Goal: Information Seeking & Learning: Understand process/instructions

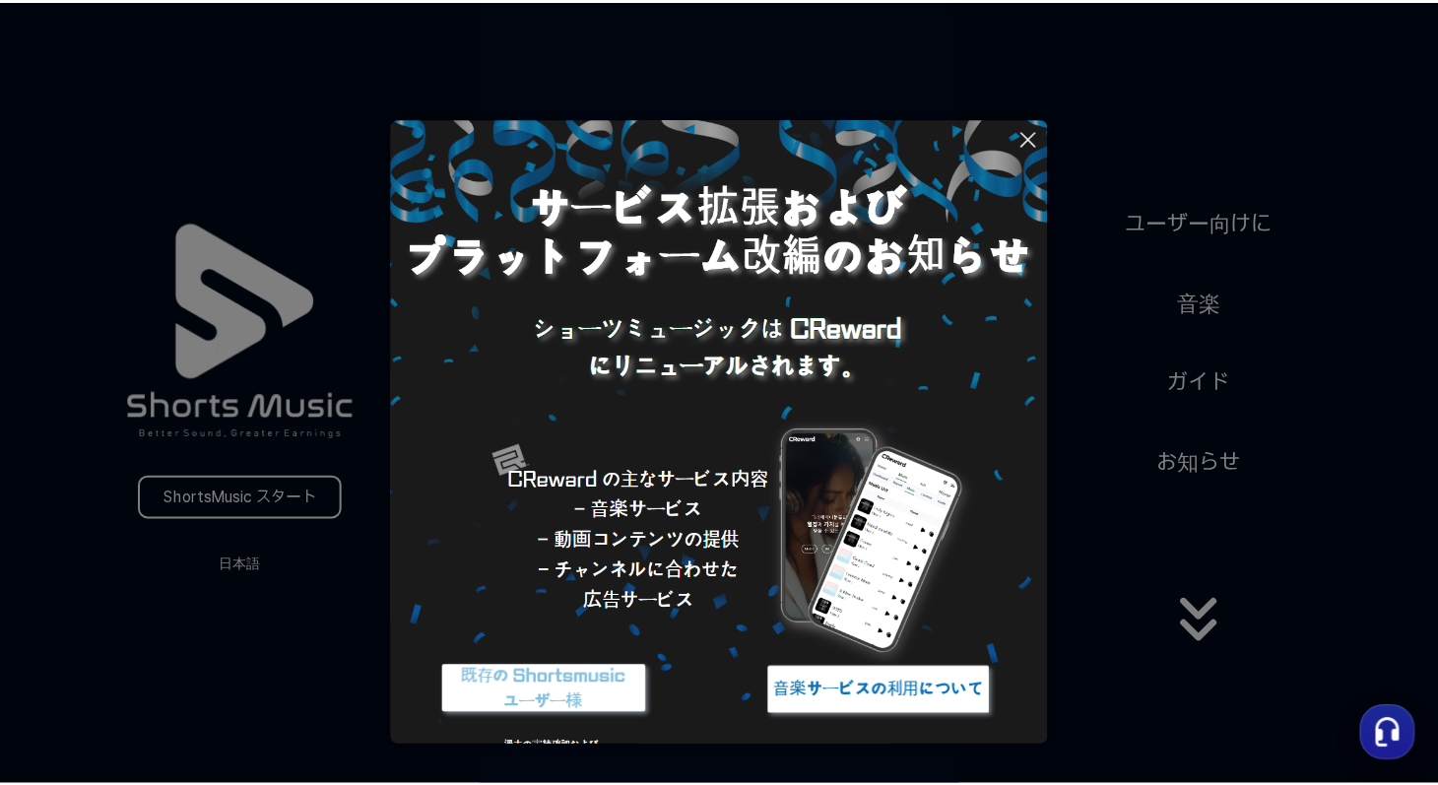
scroll to position [33, 0]
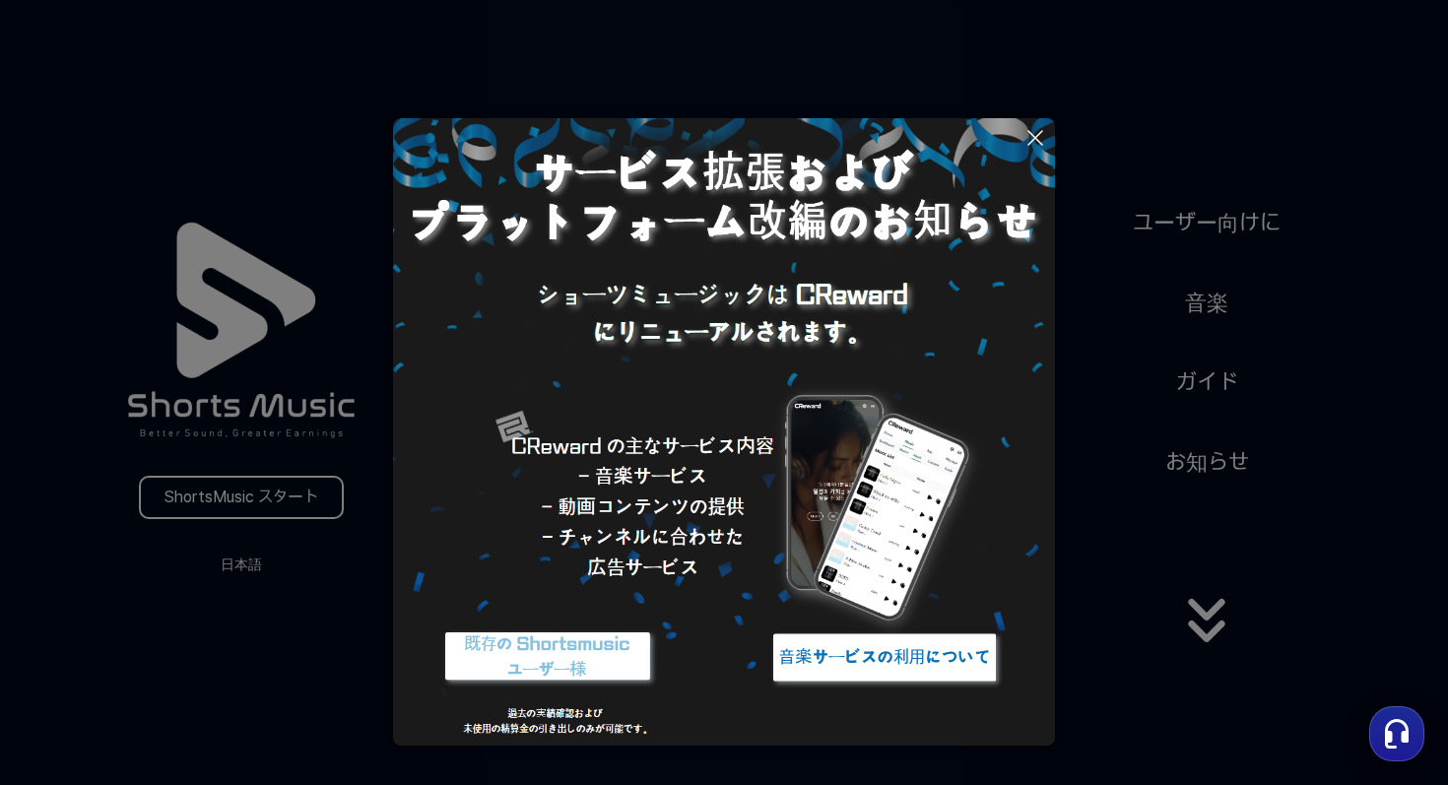
click at [874, 659] on img at bounding box center [884, 657] width 246 height 74
click at [1035, 142] on icon at bounding box center [1035, 138] width 24 height 24
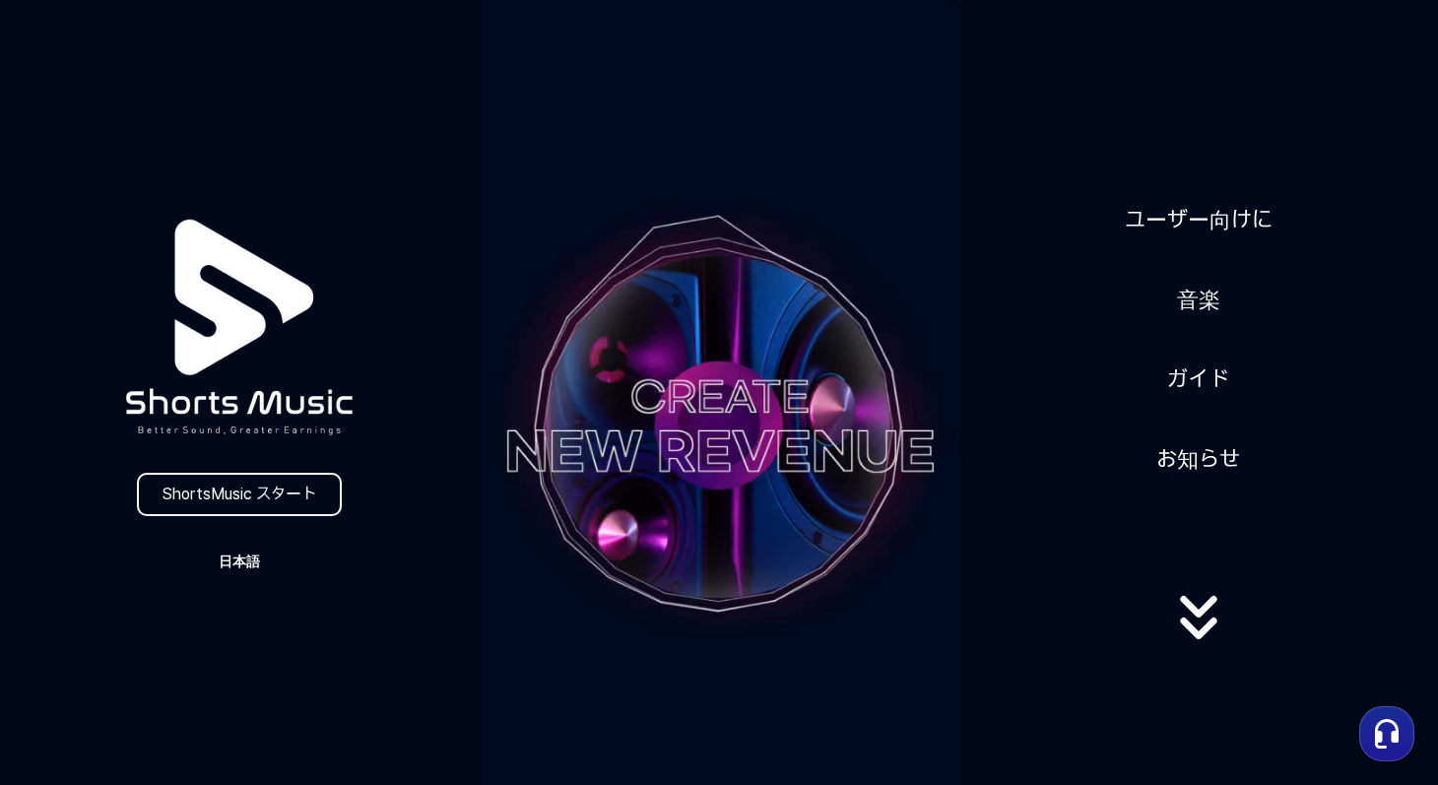
click at [240, 556] on button "日本語" at bounding box center [239, 562] width 95 height 28
click at [225, 646] on button "日本語" at bounding box center [239, 644] width 79 height 20
click at [1204, 383] on link "ガイド" at bounding box center [1198, 380] width 78 height 48
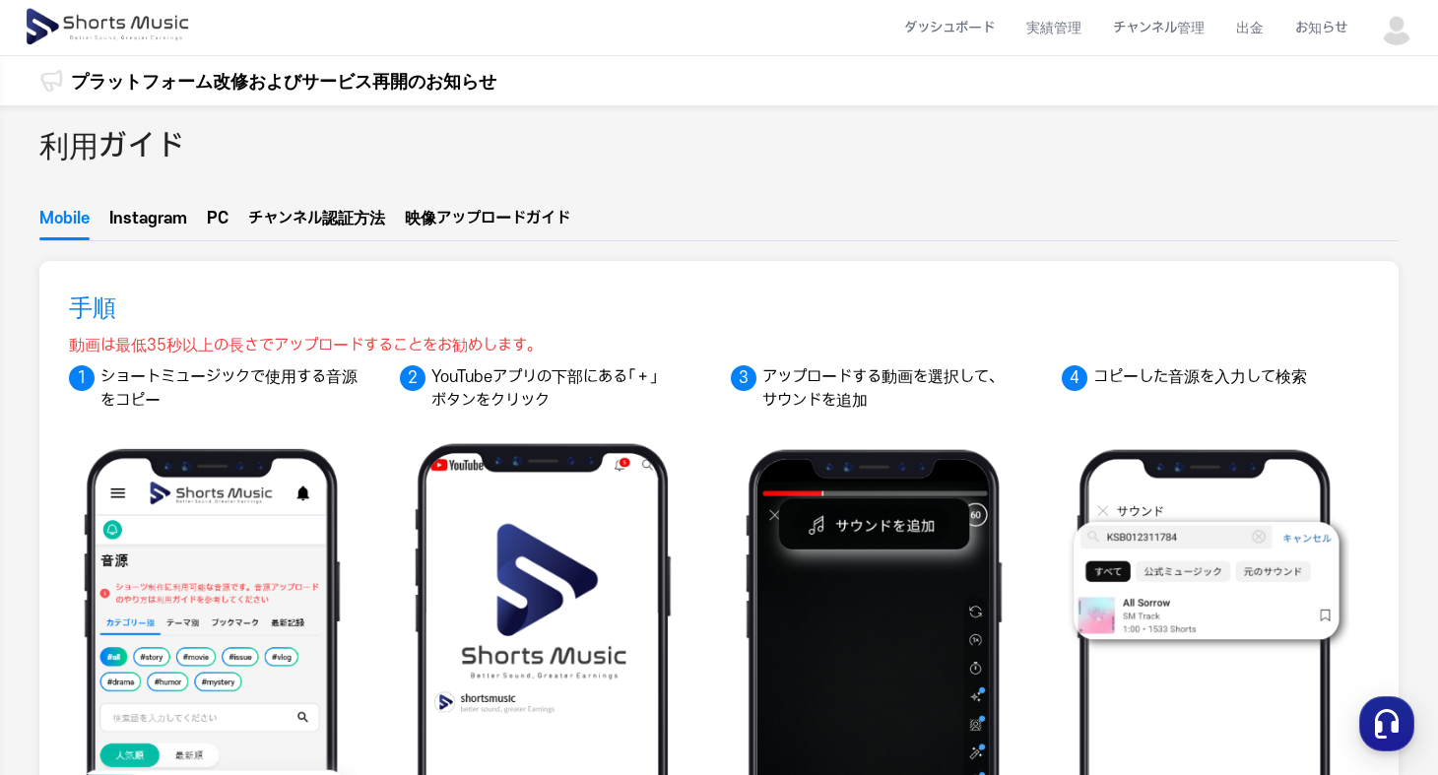
click at [160, 228] on button "Instagram" at bounding box center [148, 223] width 78 height 33
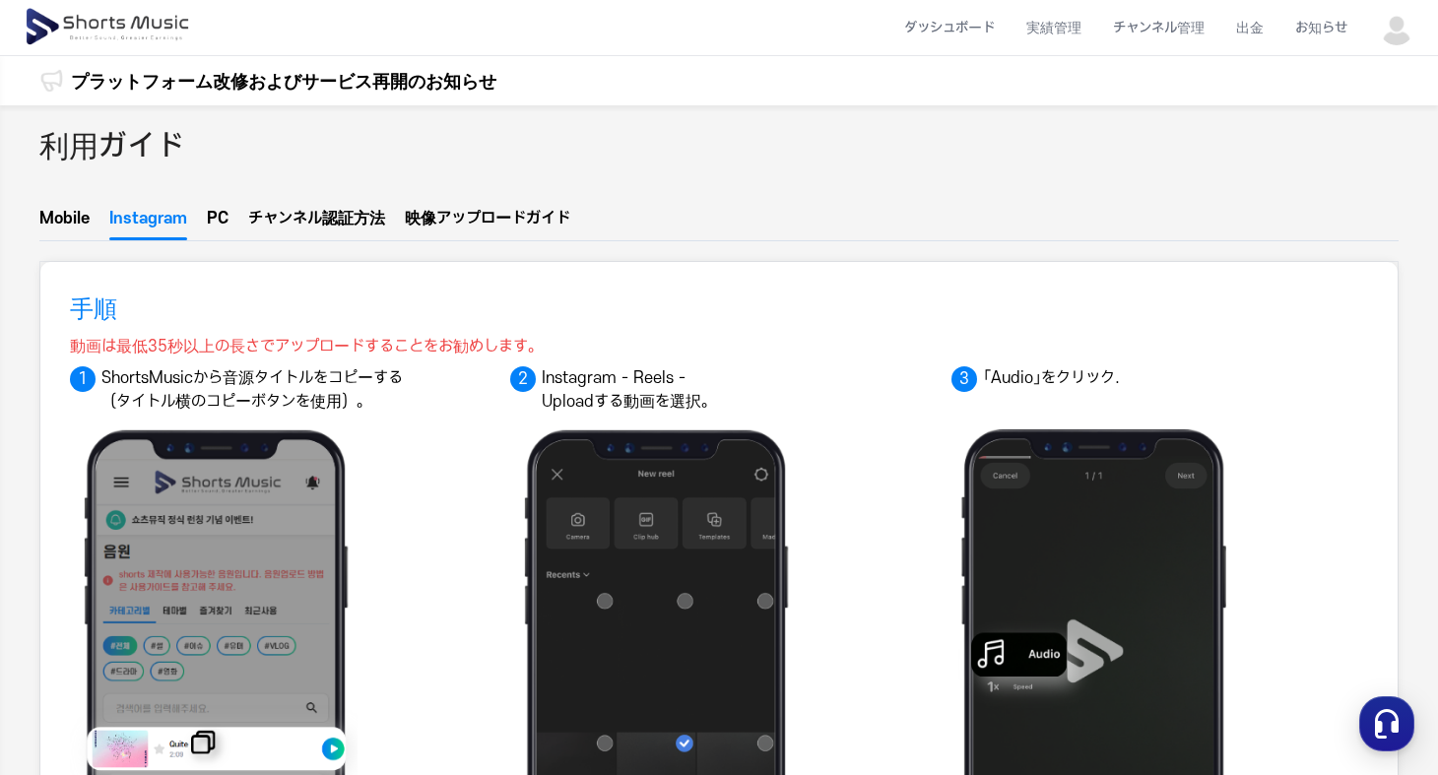
click at [74, 221] on button "Mobile" at bounding box center [64, 223] width 50 height 33
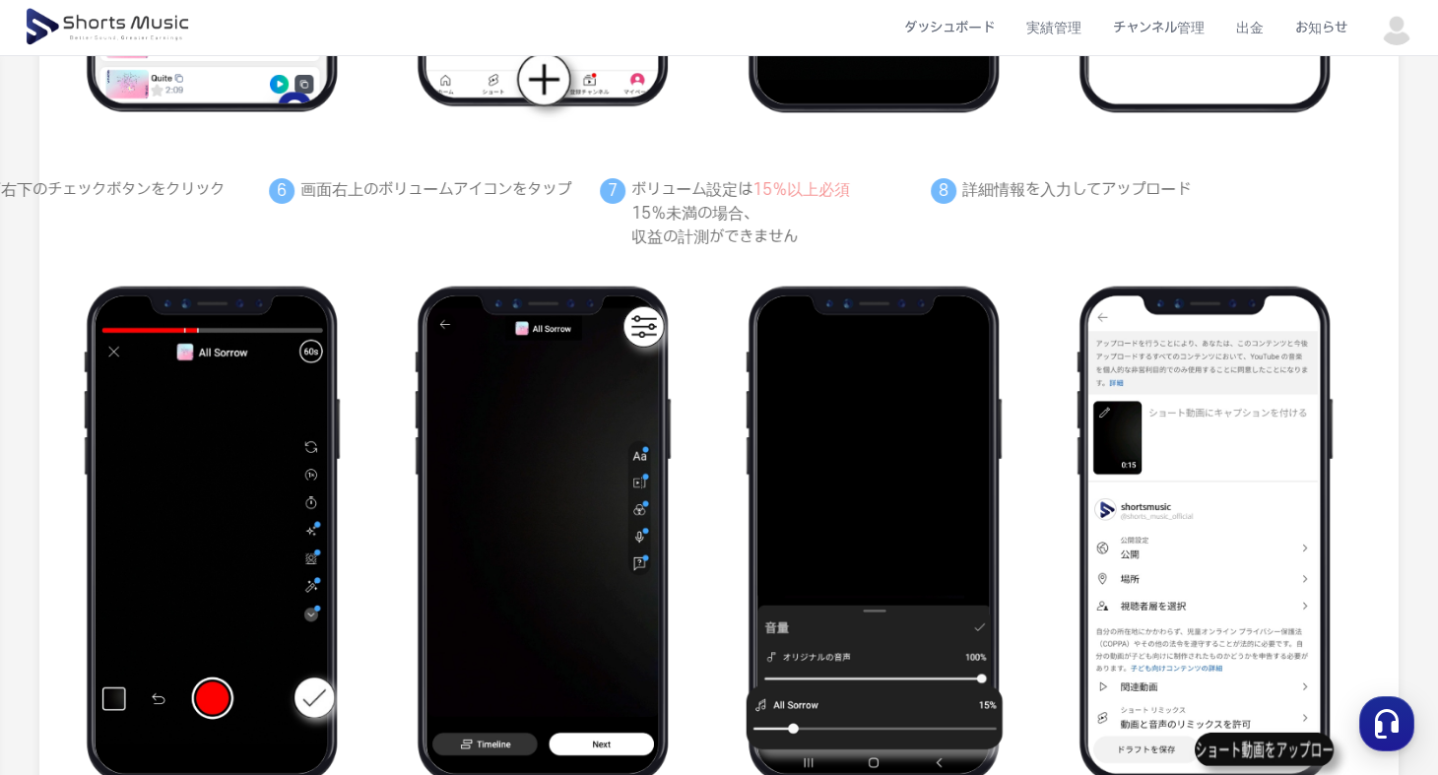
scroll to position [1066, 0]
